Goal: Task Accomplishment & Management: Use online tool/utility

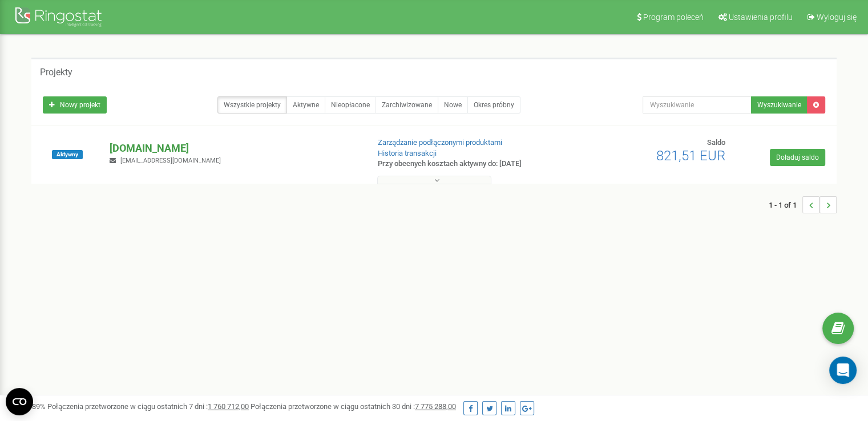
click at [172, 150] on p "[DOMAIN_NAME]" at bounding box center [234, 148] width 249 height 15
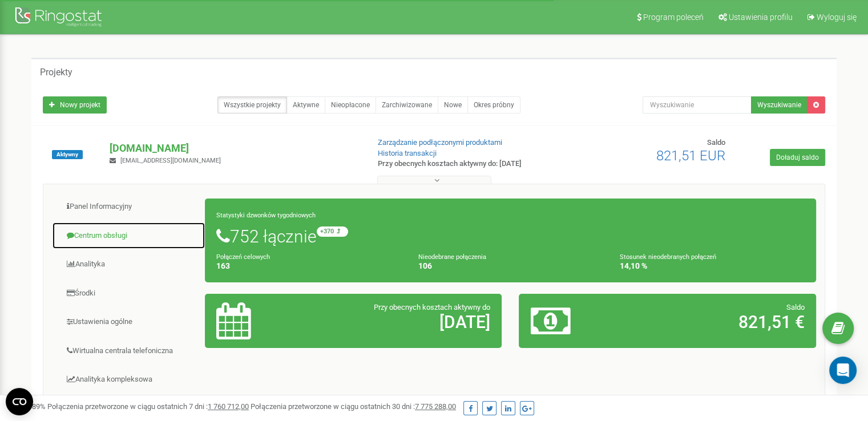
click at [120, 240] on link "Centrum obsługi" at bounding box center [128, 236] width 153 height 28
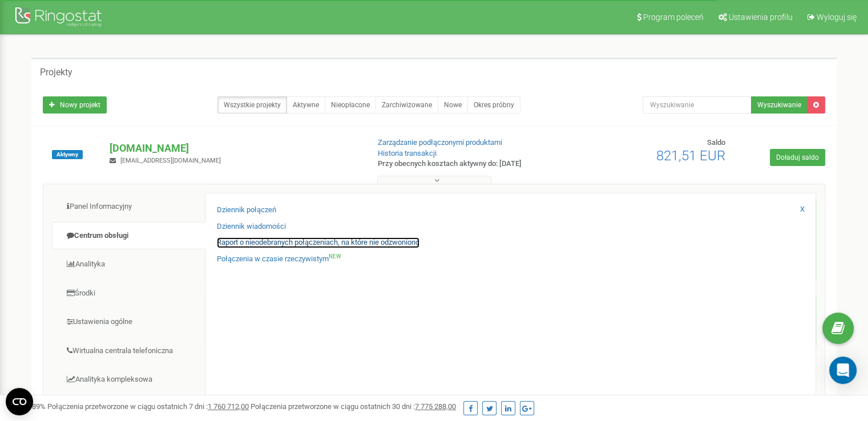
click at [258, 242] on link "Raport o nieodebranych połączeniach, na które nie odzwoniono" at bounding box center [318, 242] width 203 height 11
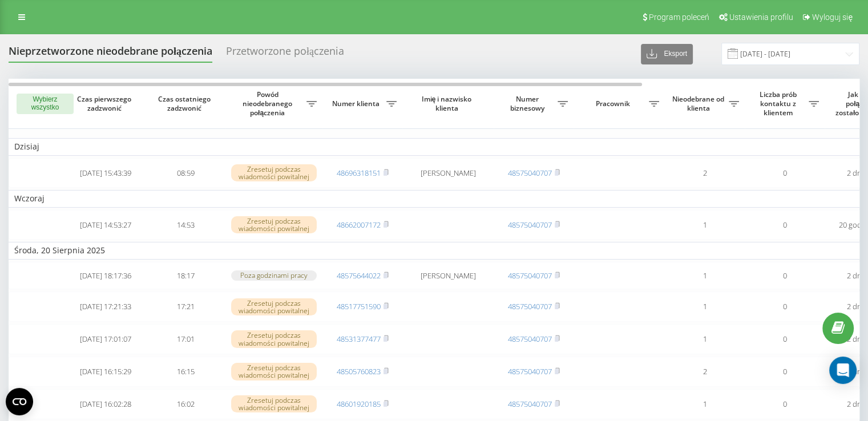
click at [36, 106] on button "Wybierz wszystko" at bounding box center [45, 104] width 57 height 21
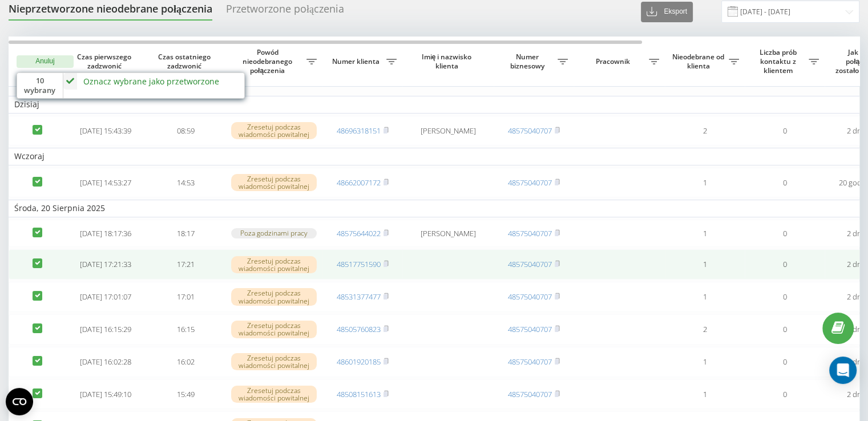
scroll to position [57, 0]
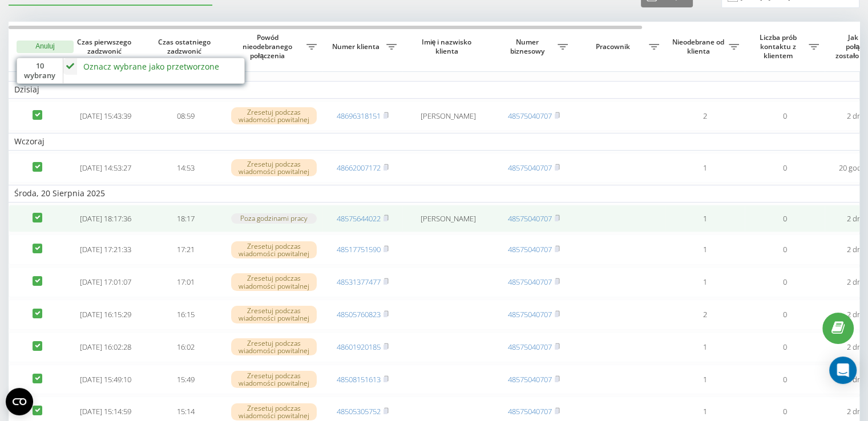
click at [37, 213] on label at bounding box center [38, 213] width 10 height 0
checkbox input "false"
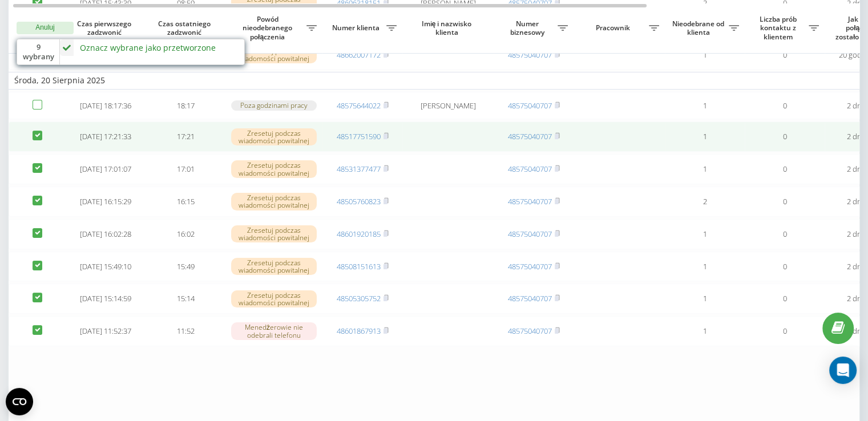
scroll to position [171, 0]
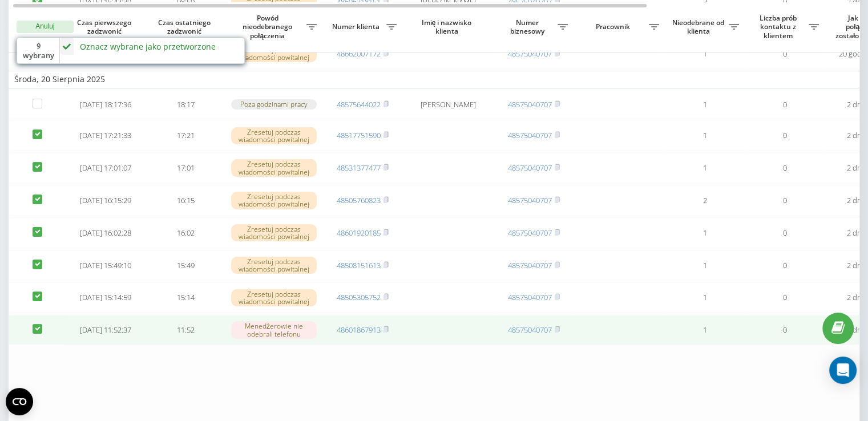
click at [31, 345] on td at bounding box center [37, 330] width 57 height 30
click at [37, 324] on label at bounding box center [38, 324] width 10 height 0
checkbox input "false"
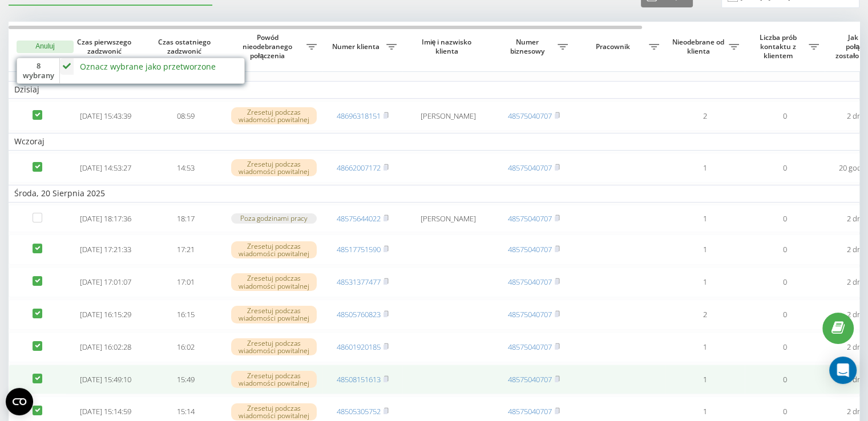
scroll to position [0, 0]
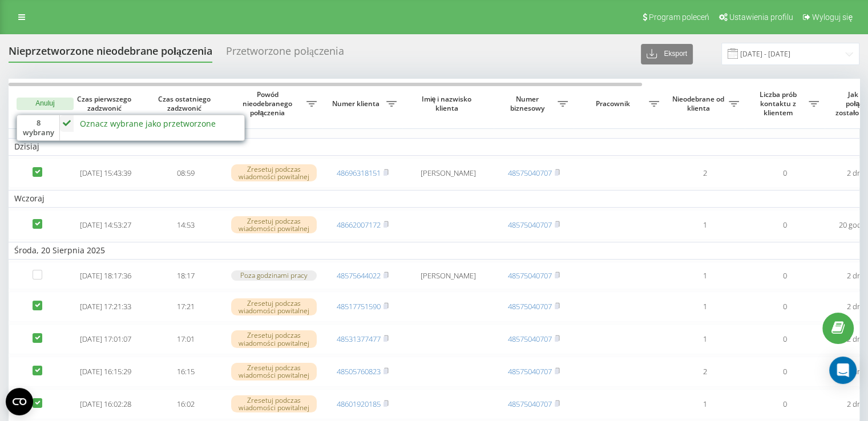
click at [98, 124] on div "Oznacz wybrane jako przetworzone" at bounding box center [148, 123] width 136 height 11
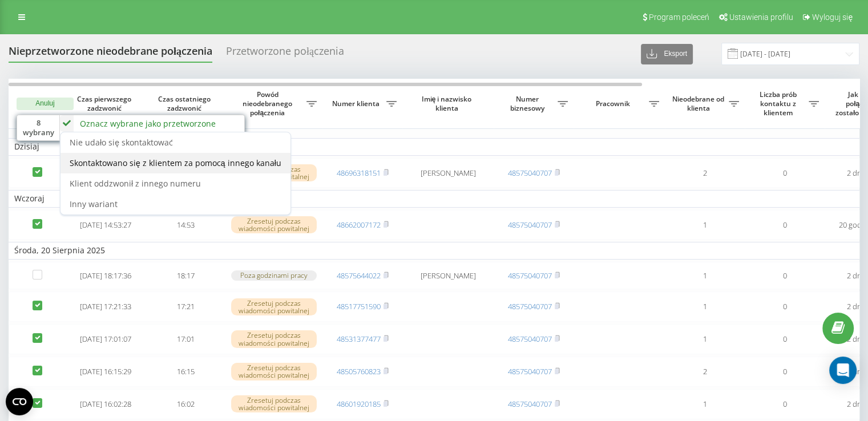
click at [103, 160] on span "Skontaktowano się z klientem za pomocą innego kanału" at bounding box center [176, 162] width 212 height 11
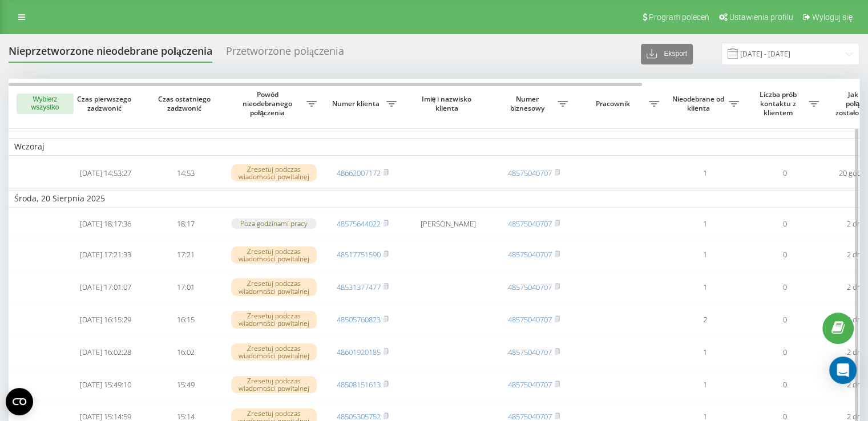
click at [58, 106] on button "Wybierz wszystko" at bounding box center [45, 104] width 57 height 21
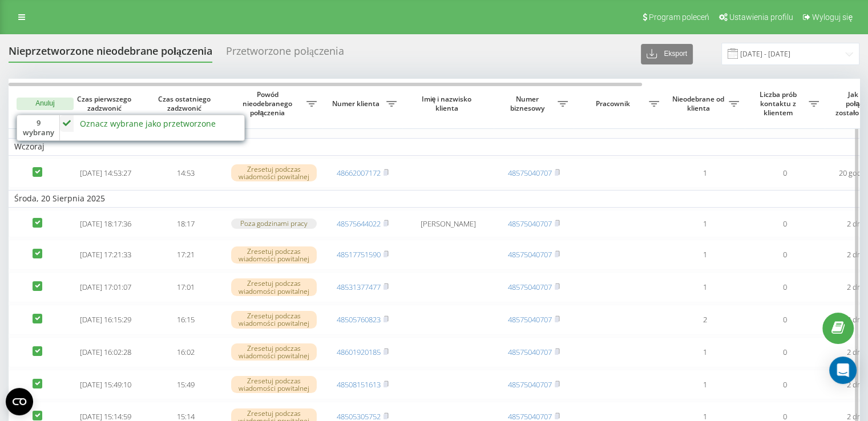
click at [40, 124] on div "9 wybrany" at bounding box center [38, 127] width 43 height 25
click at [114, 72] on div "Nieprzetworzone nieodebrane połączenia Przetworzone połączenia Eksport .csv .xl…" at bounding box center [434, 317] width 851 height 548
click at [838, 23] on link "Wyloguj się" at bounding box center [826, 17] width 59 height 34
